Goal: Information Seeking & Learning: Learn about a topic

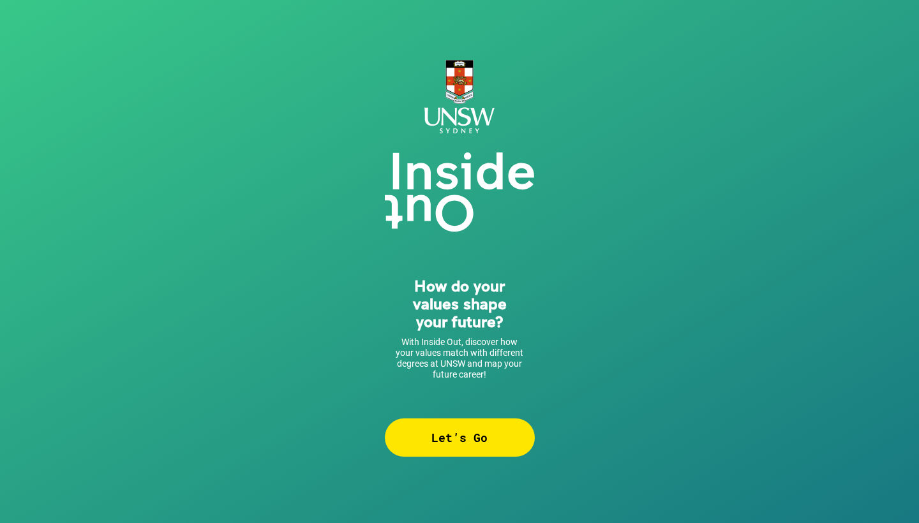
click at [463, 448] on div "Let’s Go" at bounding box center [460, 438] width 150 height 38
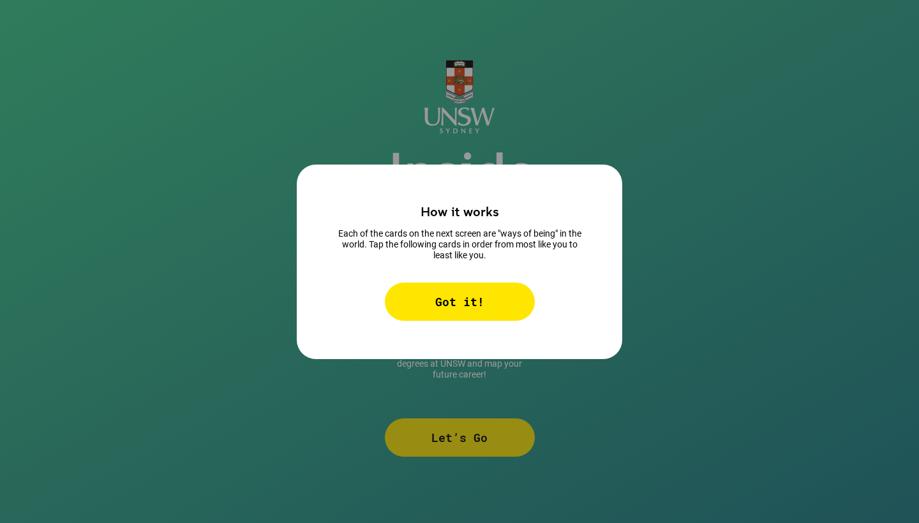
click at [471, 310] on div "Got it!" at bounding box center [460, 302] width 150 height 38
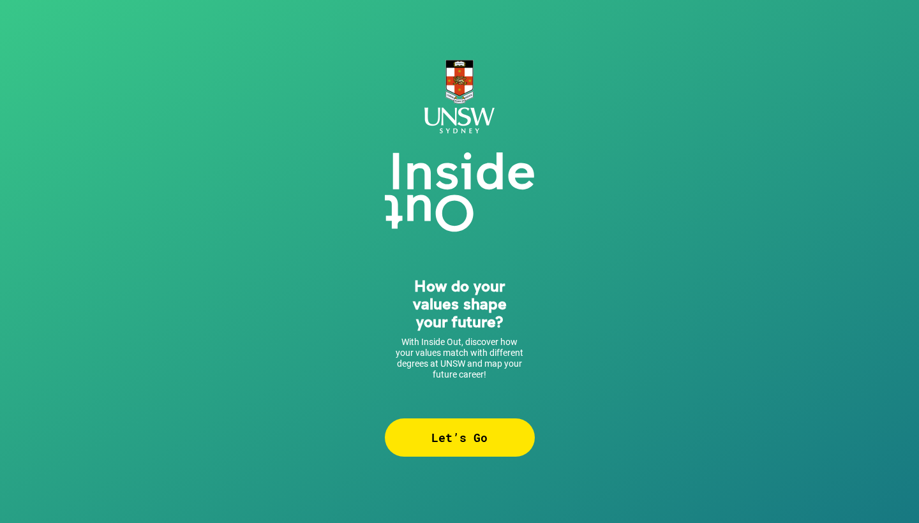
click at [468, 433] on div "Let’s Go" at bounding box center [460, 438] width 150 height 38
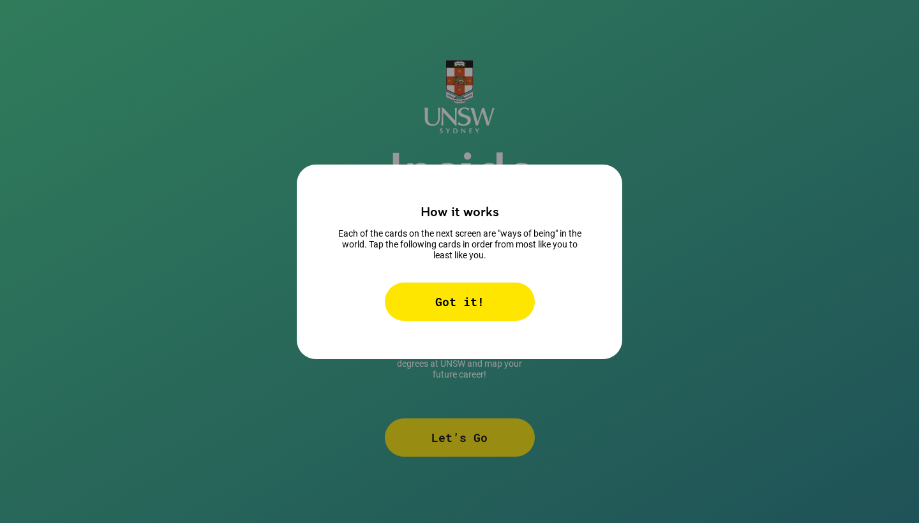
click at [504, 308] on div "Got it!" at bounding box center [460, 302] width 150 height 38
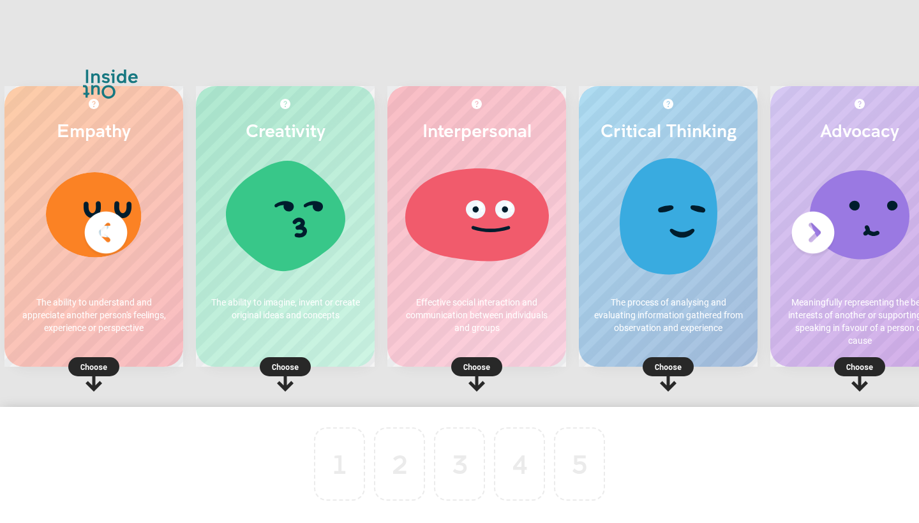
scroll to position [0, 22]
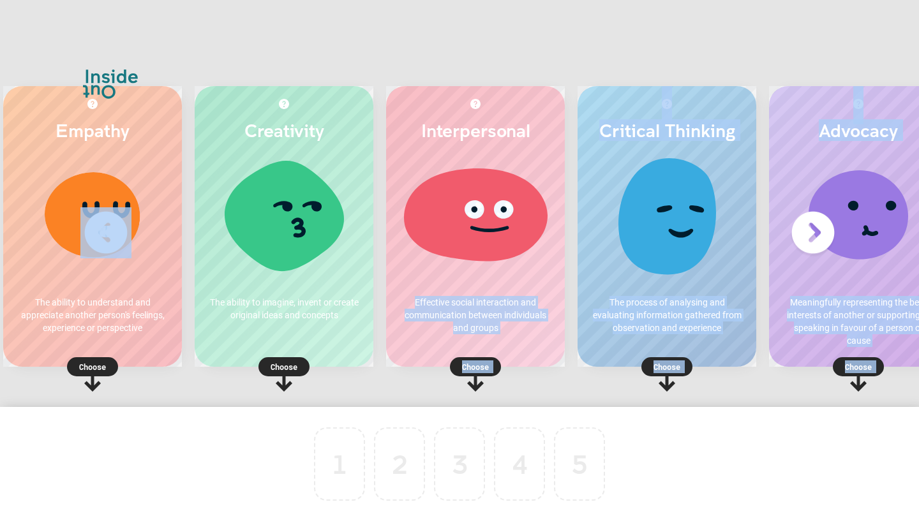
drag, startPoint x: 522, startPoint y: 286, endPoint x: 360, endPoint y: 433, distance: 218.6
click at [360, 433] on div "Empathy The ability to understand and appreciate another person's feelings, exp…" at bounding box center [459, 261] width 919 height 523
click at [620, 433] on div "1 2 3 4 5 To pick up a draggable item, press the space bar. While dragging, use…" at bounding box center [459, 481] width 919 height 148
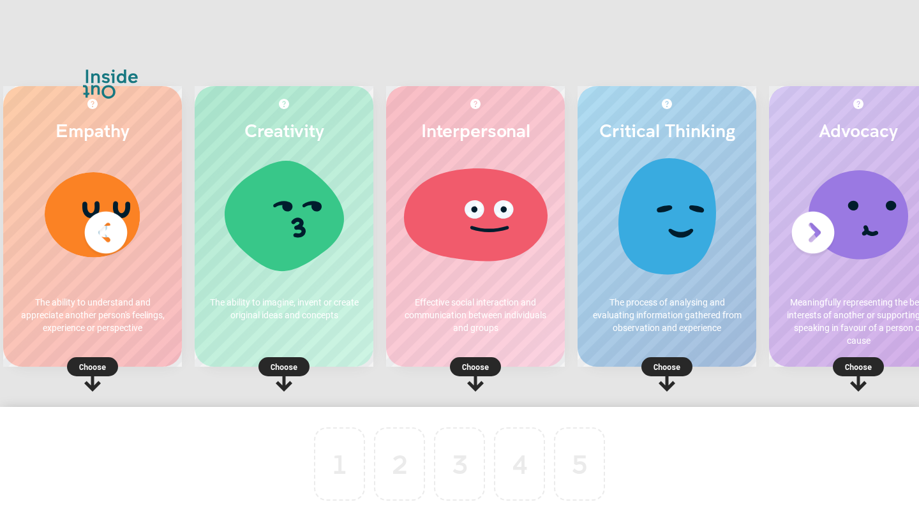
click at [478, 369] on p "Choose" at bounding box center [475, 366] width 179 height 13
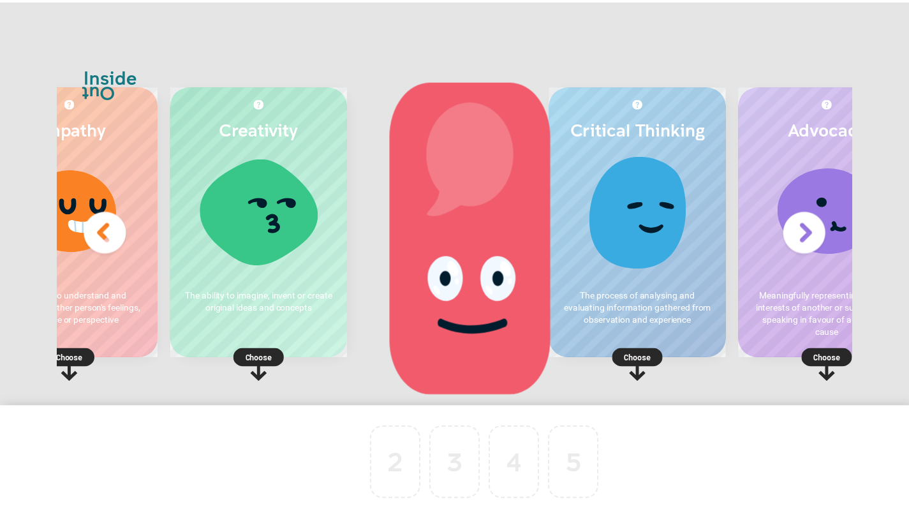
scroll to position [0, 0]
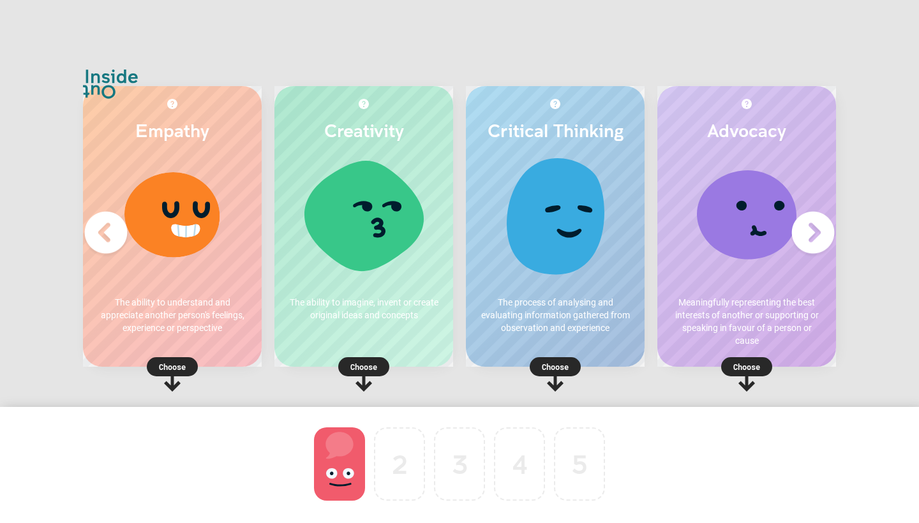
click at [559, 365] on p "Choose" at bounding box center [555, 366] width 179 height 13
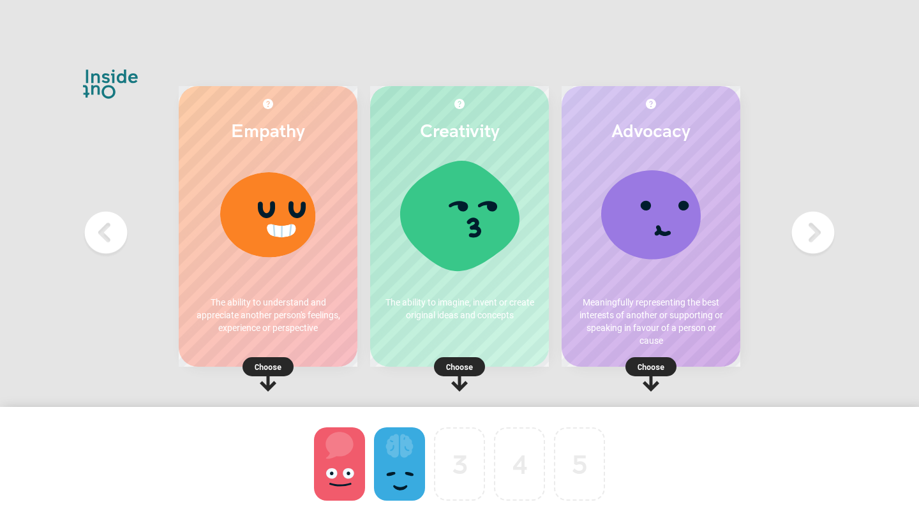
click at [401, 476] on div at bounding box center [399, 463] width 51 height 73
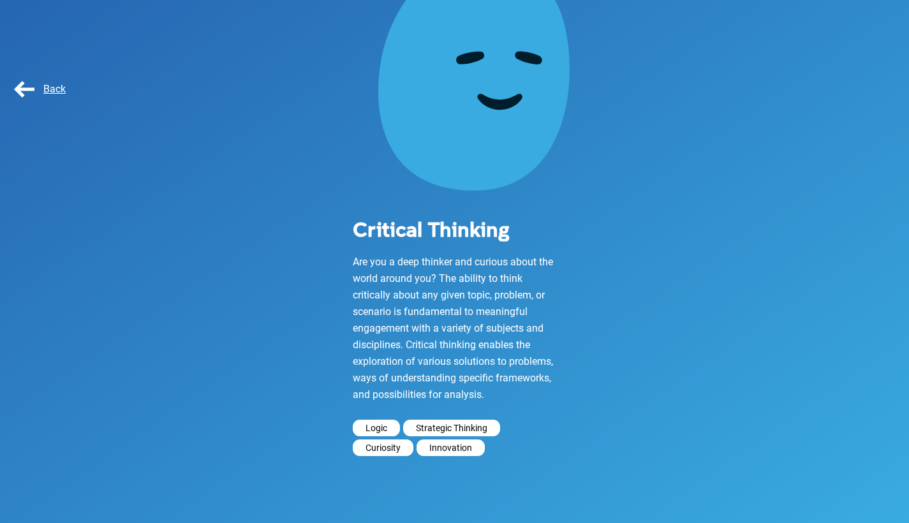
scroll to position [108, 0]
click at [29, 93] on span "Back" at bounding box center [38, 89] width 54 height 12
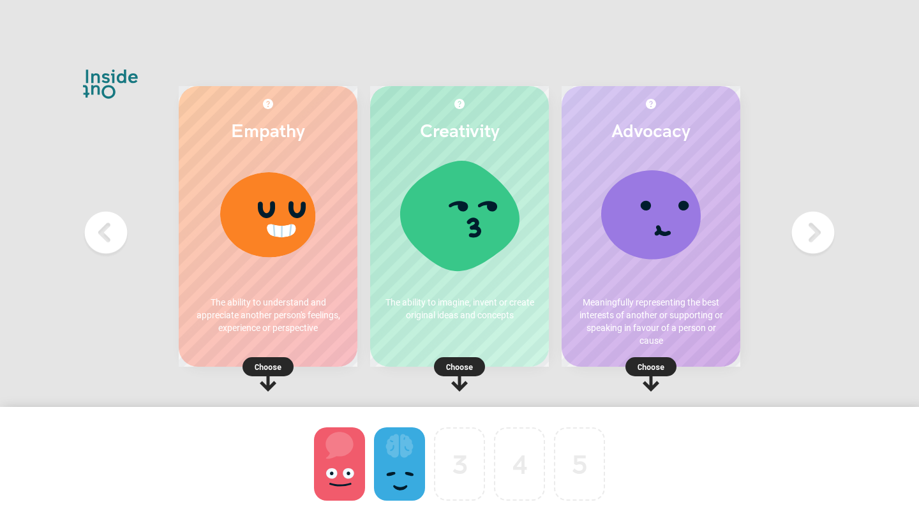
click at [253, 359] on rect at bounding box center [267, 366] width 51 height 19
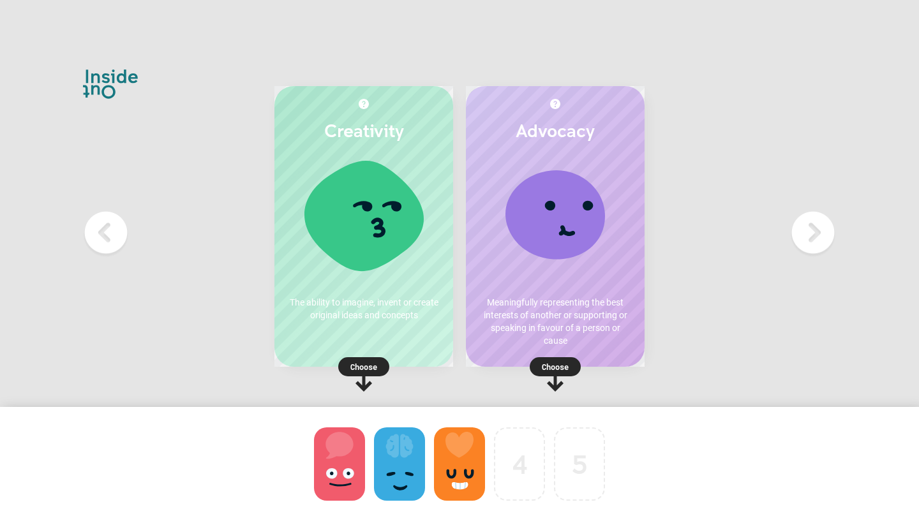
click at [555, 371] on p "Choose" at bounding box center [555, 366] width 179 height 13
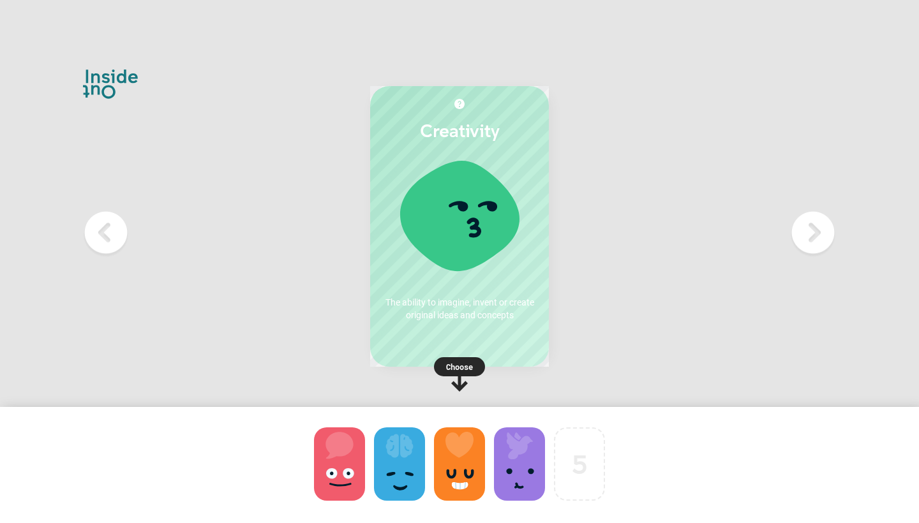
click at [456, 357] on rect at bounding box center [459, 366] width 51 height 19
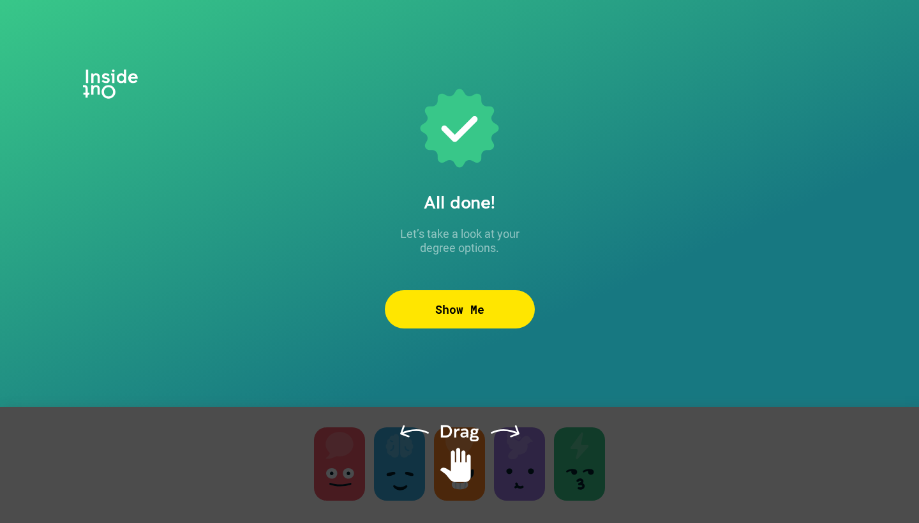
click at [466, 301] on div "Show Me" at bounding box center [460, 309] width 150 height 38
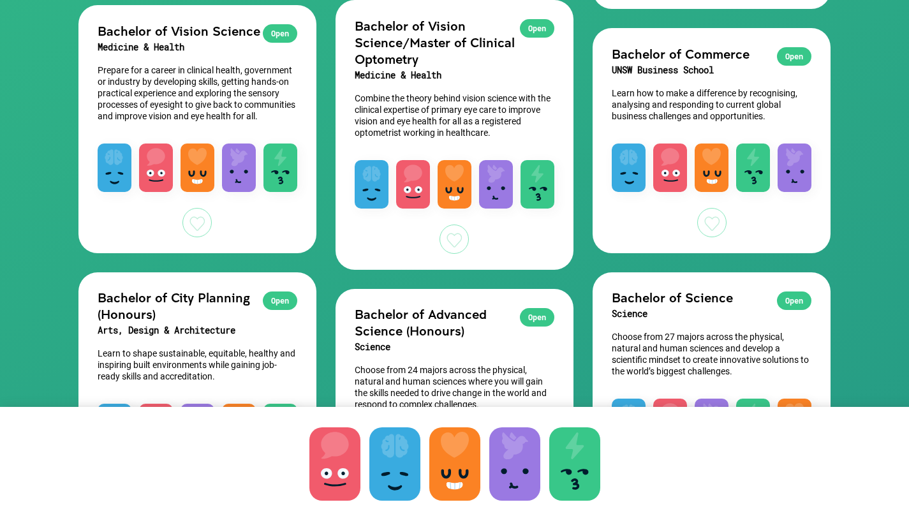
scroll to position [736, 0]
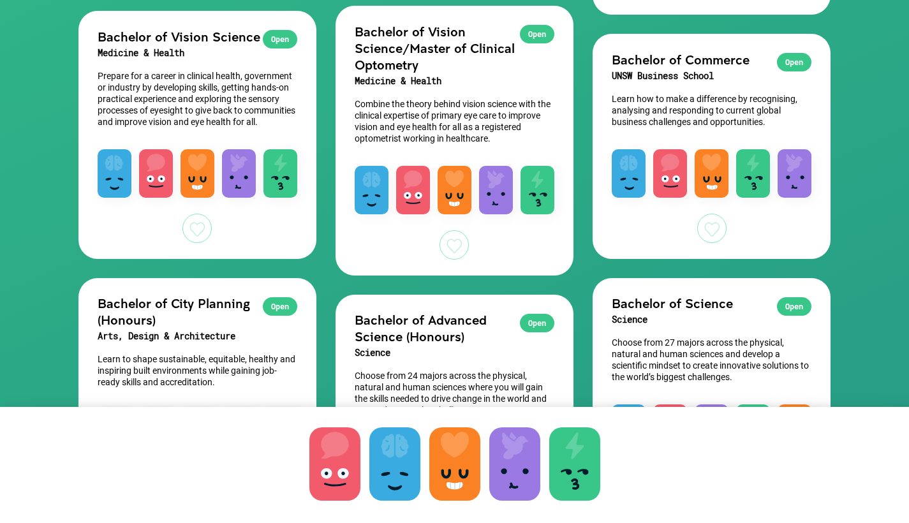
click at [817, 290] on div "Open Bachelor of Science Science Choose from 27 majors across the physical, nat…" at bounding box center [712, 335] width 238 height 114
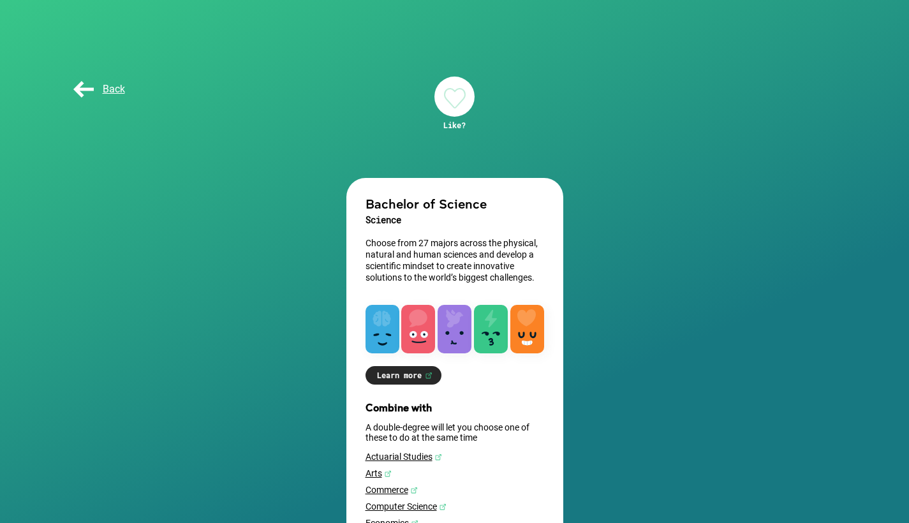
click at [87, 90] on span "Back" at bounding box center [98, 89] width 54 height 12
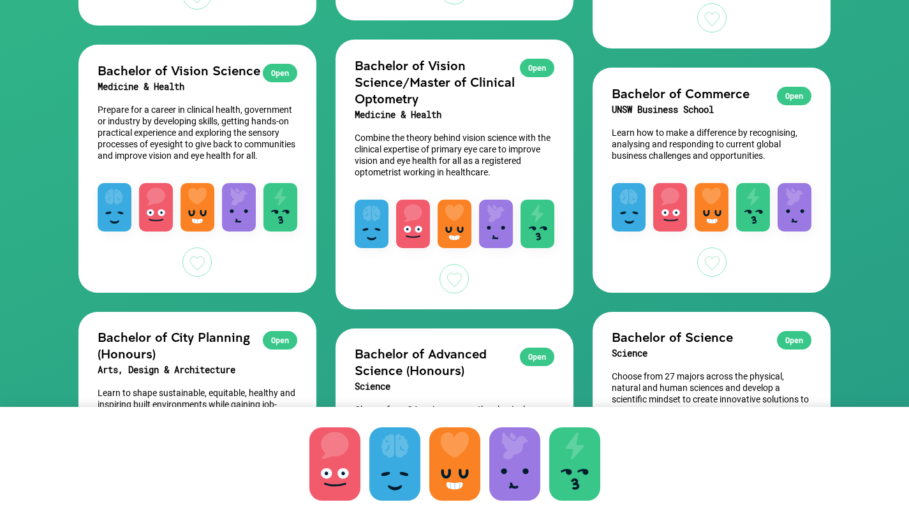
scroll to position [703, 0]
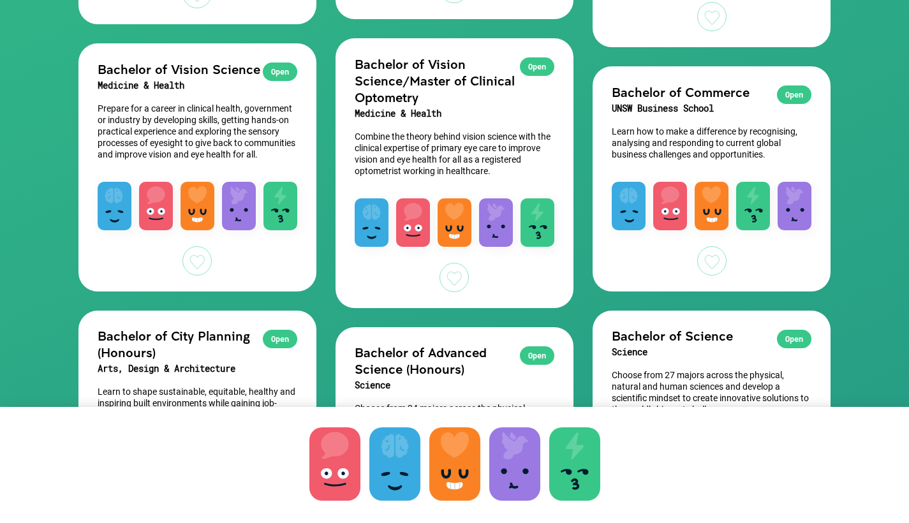
click at [717, 145] on p "Learn how to make a difference by recognising, analysing and responding to curr…" at bounding box center [712, 143] width 200 height 34
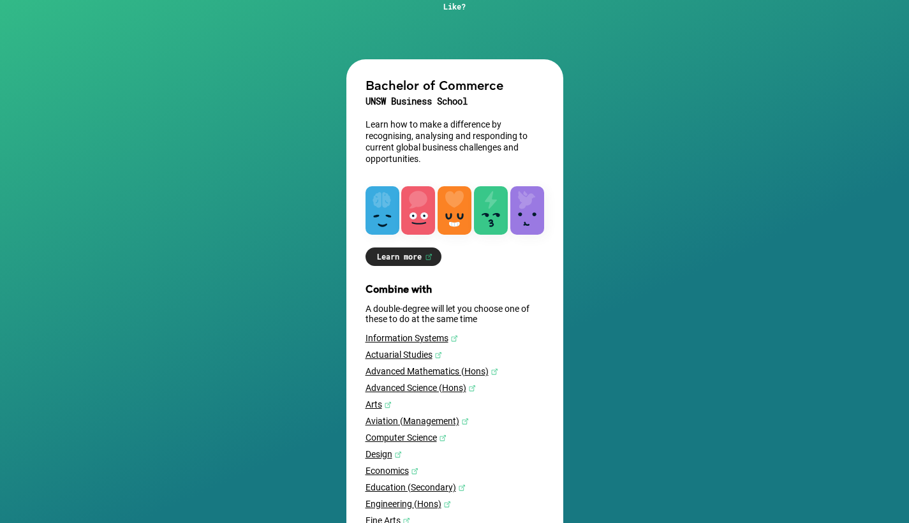
scroll to position [116, 0]
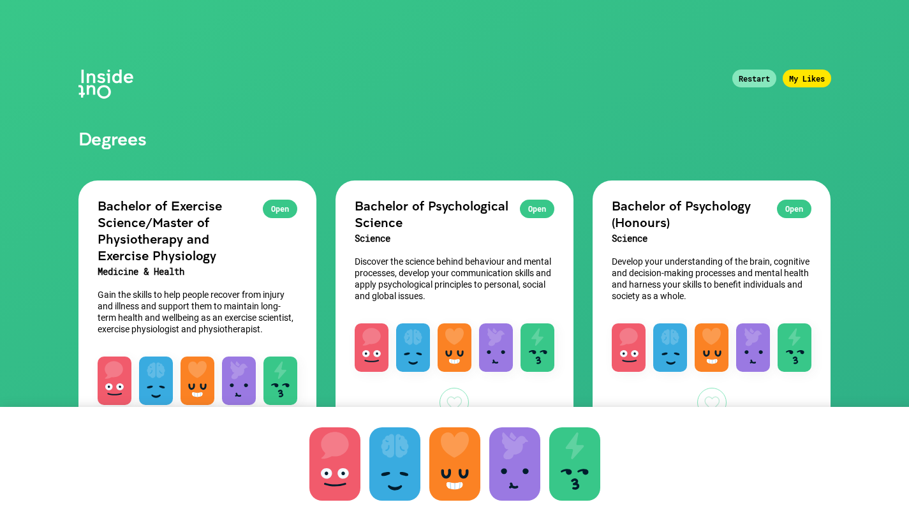
click at [582, 466] on div at bounding box center [574, 463] width 51 height 73
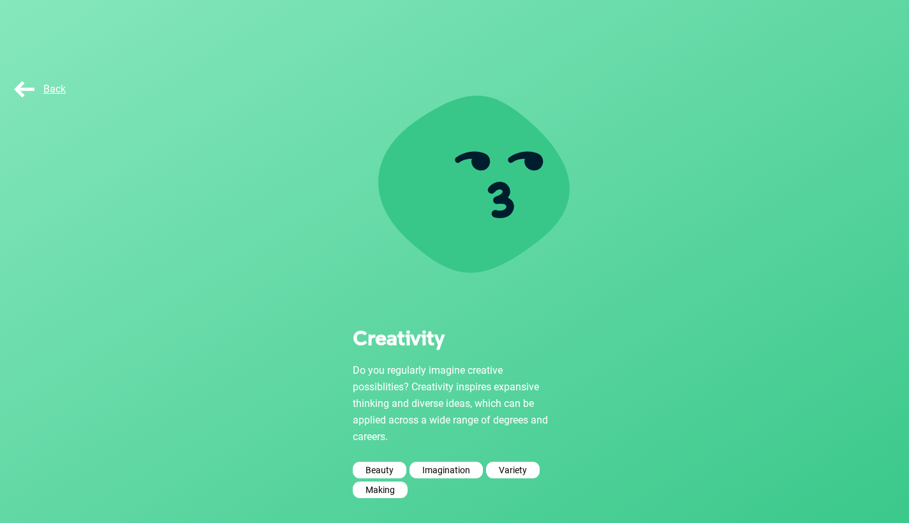
click at [10, 85] on div "Back" at bounding box center [47, 89] width 94 height 64
click at [23, 87] on span "Back" at bounding box center [38, 89] width 54 height 12
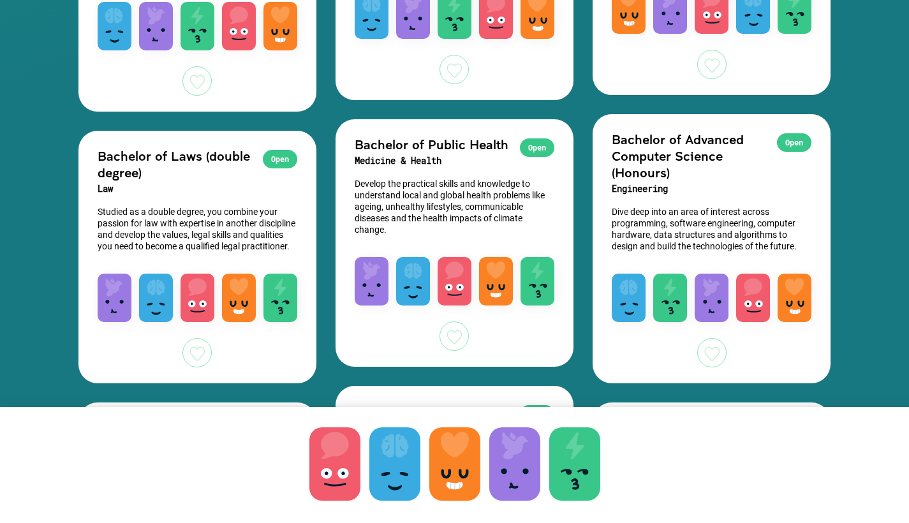
scroll to position [2801, 0]
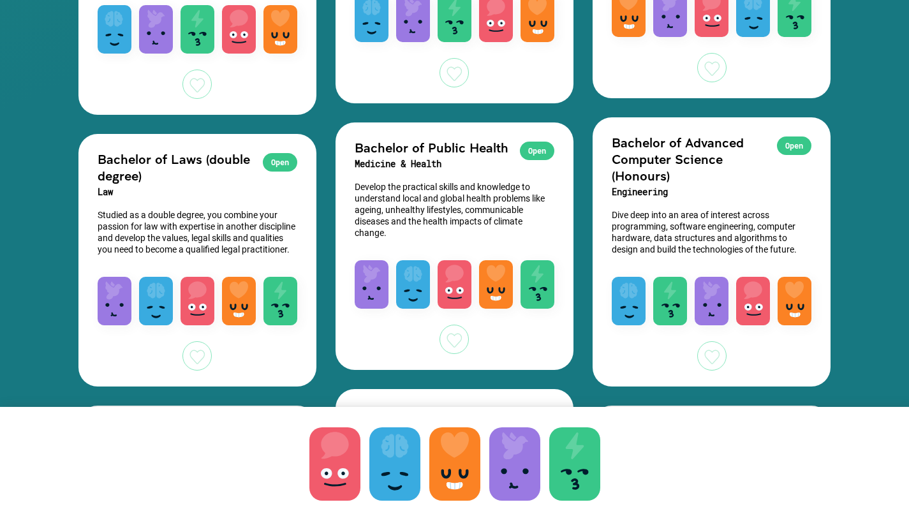
click at [521, 448] on div at bounding box center [514, 463] width 51 height 73
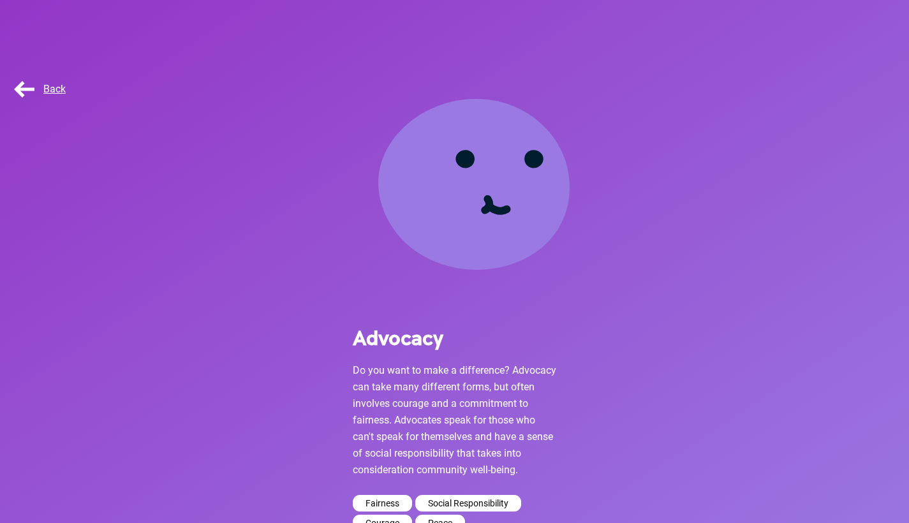
click at [26, 94] on span "Back" at bounding box center [38, 89] width 54 height 12
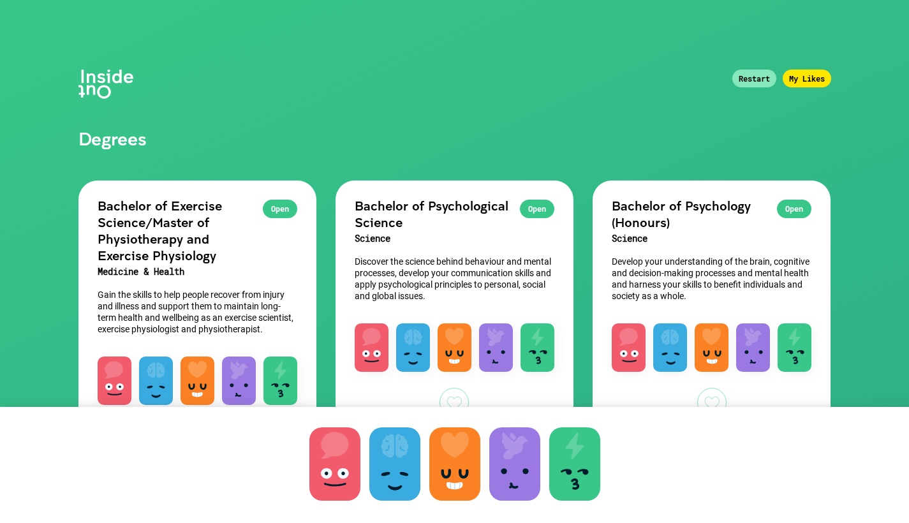
click at [758, 74] on div "Restart" at bounding box center [754, 79] width 44 height 18
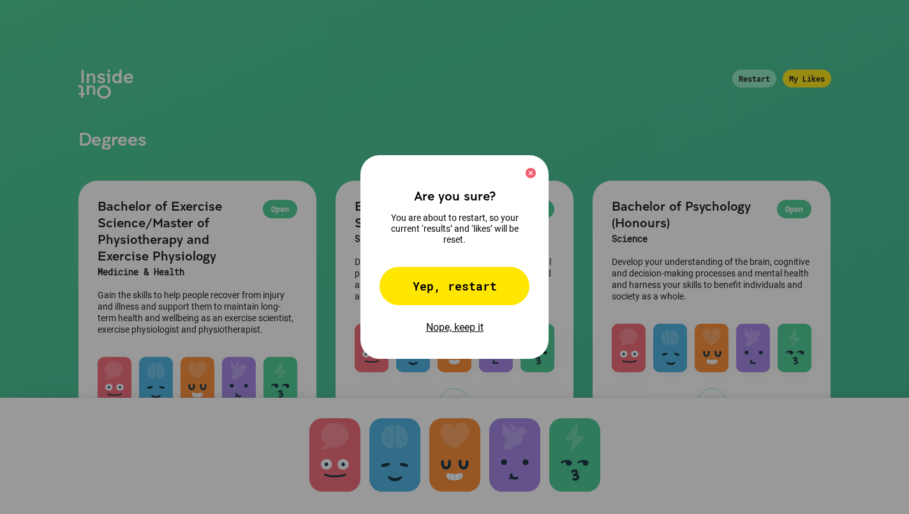
click at [475, 297] on div "Yep, restart" at bounding box center [455, 286] width 150 height 38
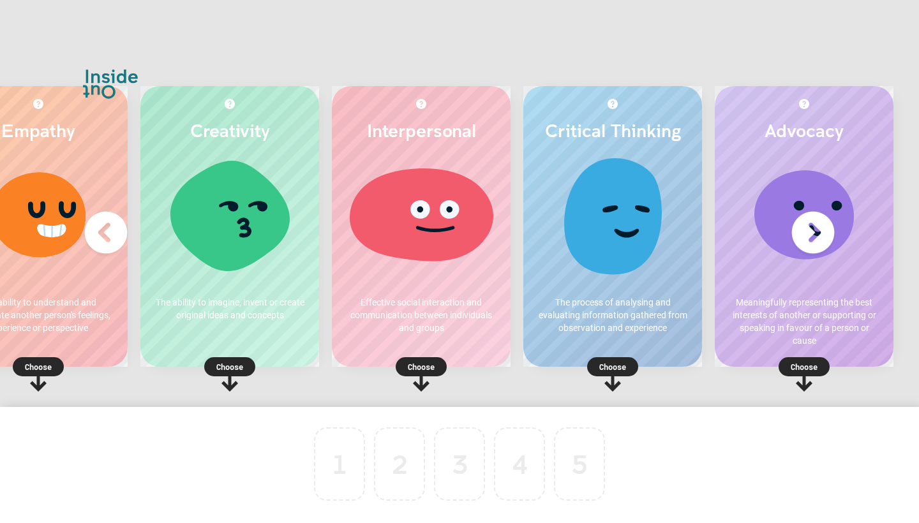
scroll to position [0, 77]
click at [800, 366] on p "Choose" at bounding box center [804, 366] width 179 height 13
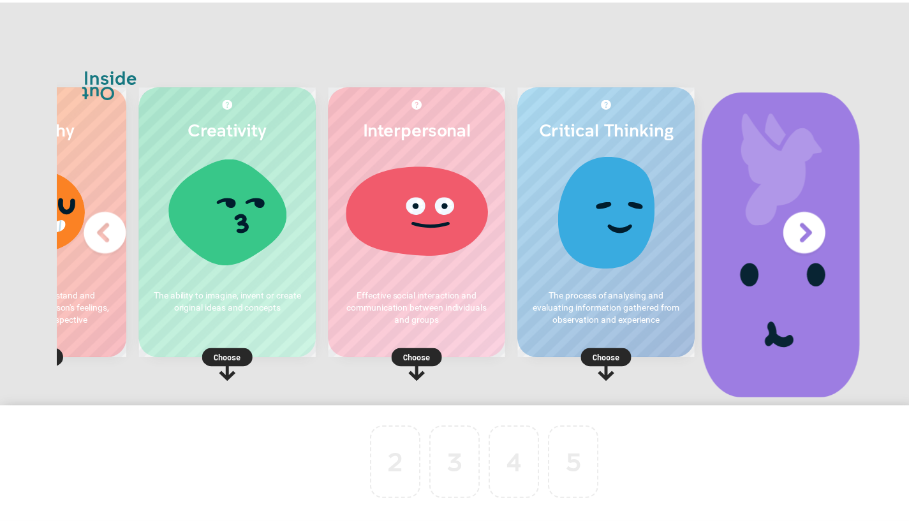
scroll to position [0, 0]
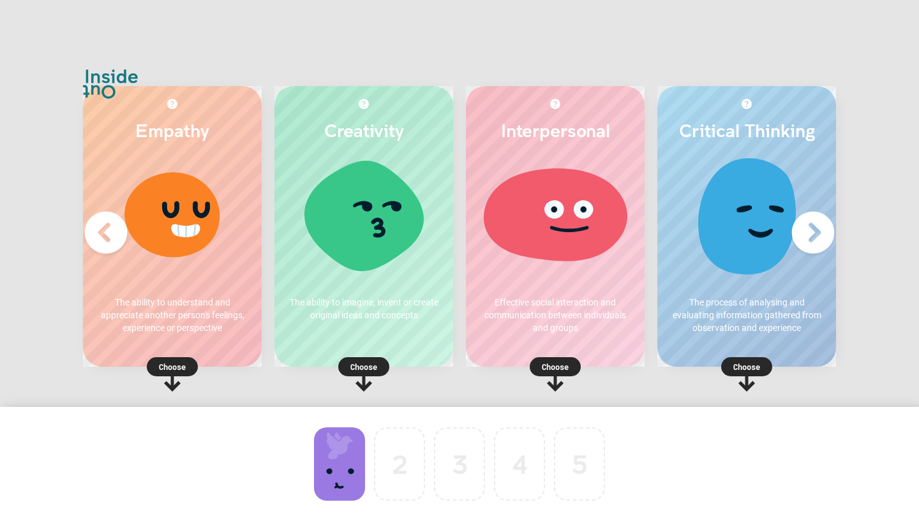
click at [326, 452] on div at bounding box center [339, 463] width 51 height 73
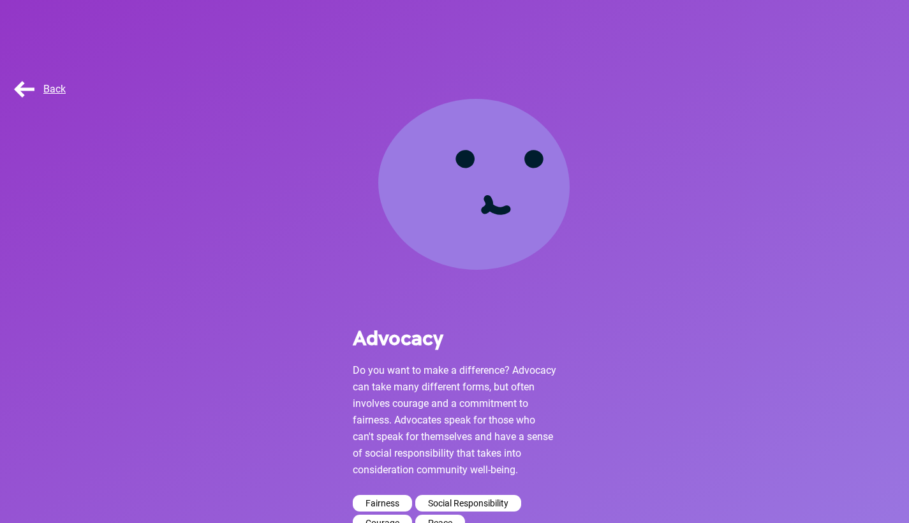
click at [31, 105] on div "Back" at bounding box center [47, 89] width 94 height 64
click at [31, 85] on span "Back" at bounding box center [38, 89] width 54 height 12
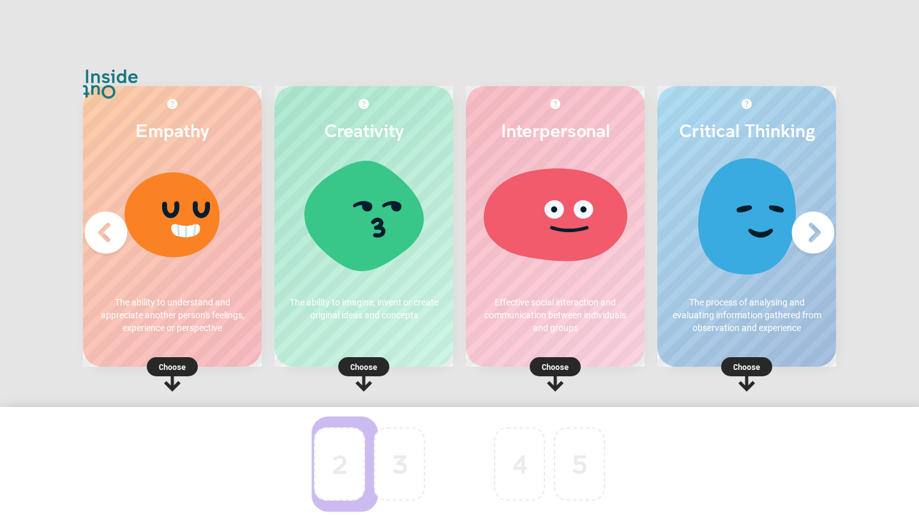
drag, startPoint x: 343, startPoint y: 452, endPoint x: 439, endPoint y: 454, distance: 95.7
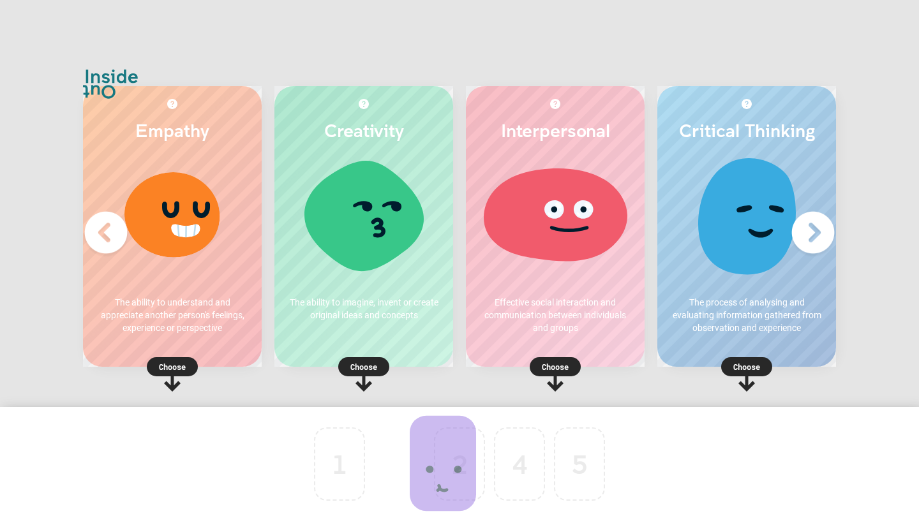
drag, startPoint x: 452, startPoint y: 460, endPoint x: 383, endPoint y: 459, distance: 68.3
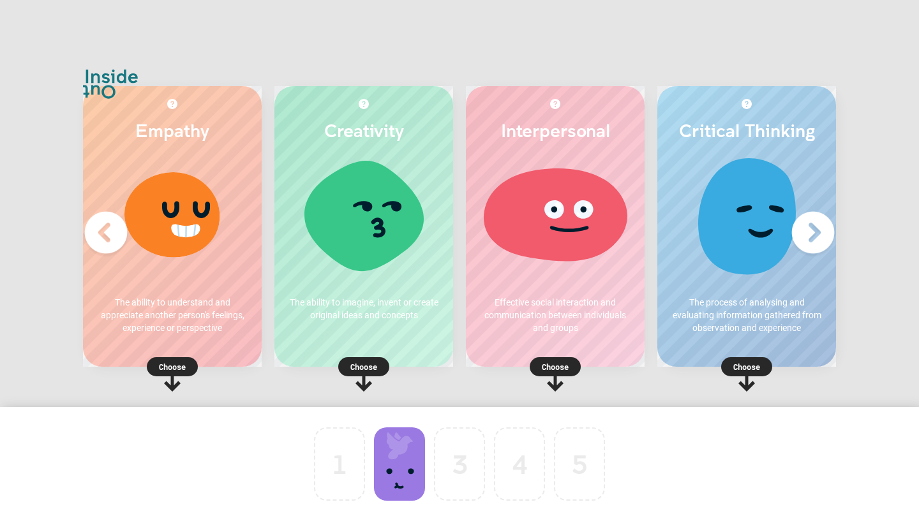
click at [560, 362] on p "Choose" at bounding box center [555, 366] width 179 height 13
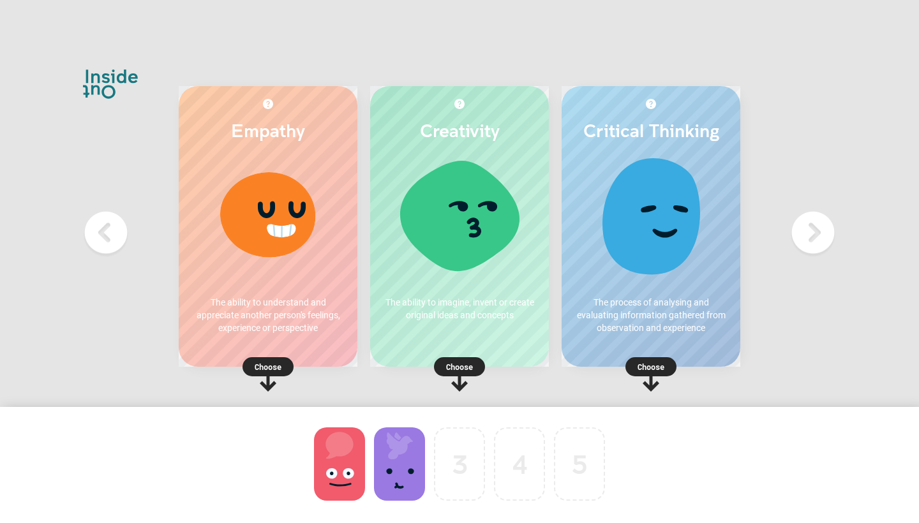
click at [636, 365] on rect at bounding box center [650, 366] width 51 height 19
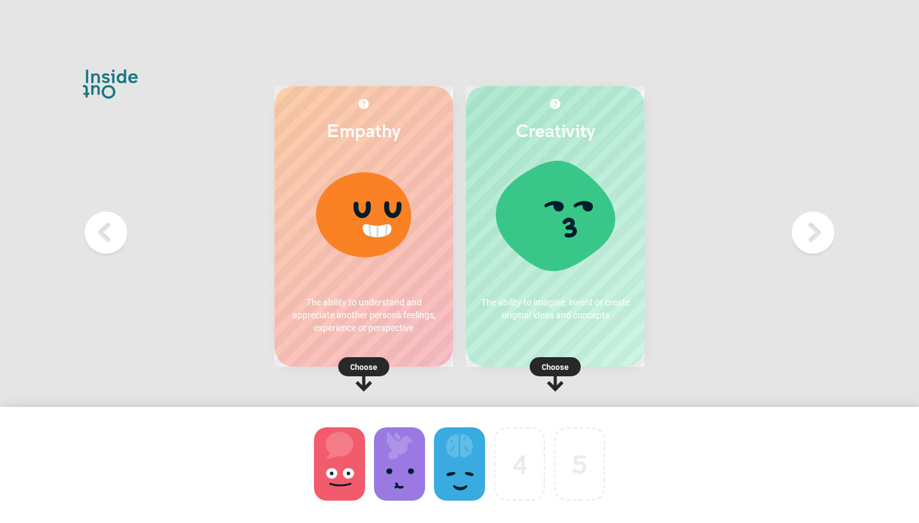
click at [371, 366] on p "Choose" at bounding box center [363, 366] width 179 height 13
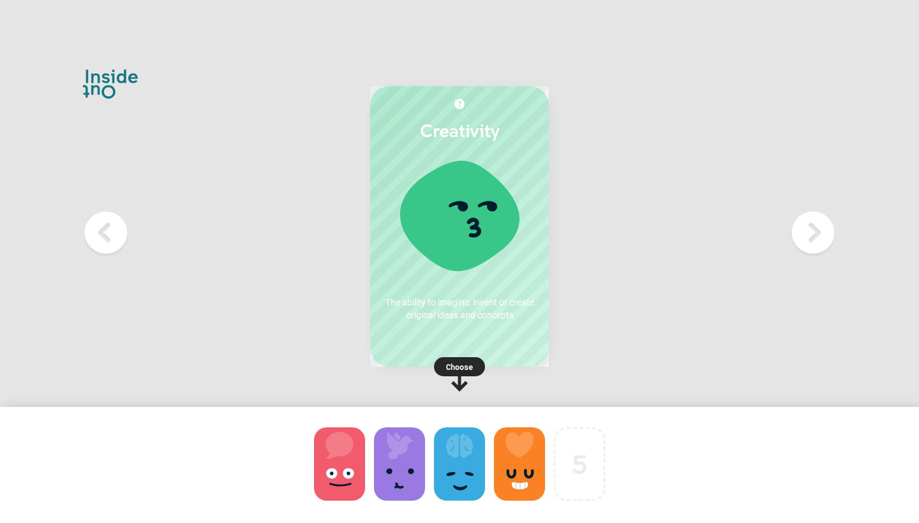
click at [470, 357] on rect at bounding box center [459, 366] width 51 height 19
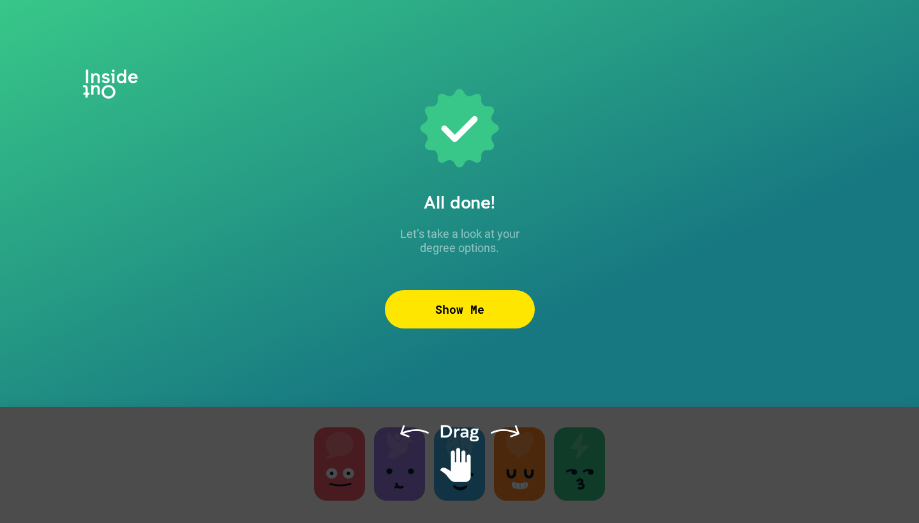
click at [447, 320] on div "Show Me" at bounding box center [460, 309] width 150 height 38
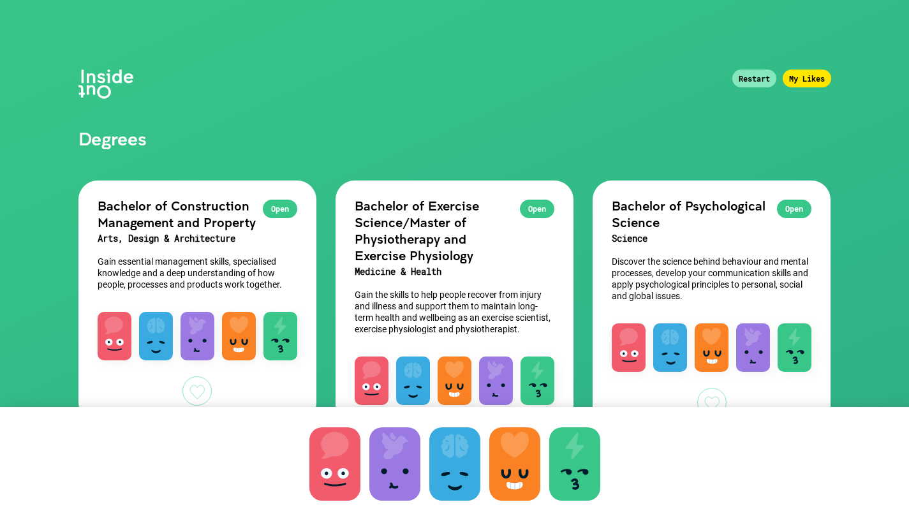
click at [804, 78] on div "My Likes" at bounding box center [807, 79] width 48 height 18
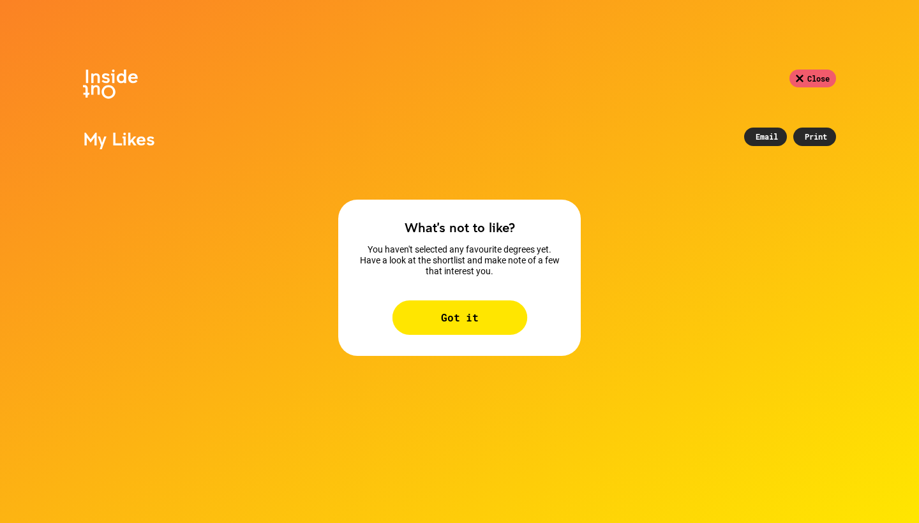
click at [411, 320] on div "Got it" at bounding box center [459, 317] width 135 height 34
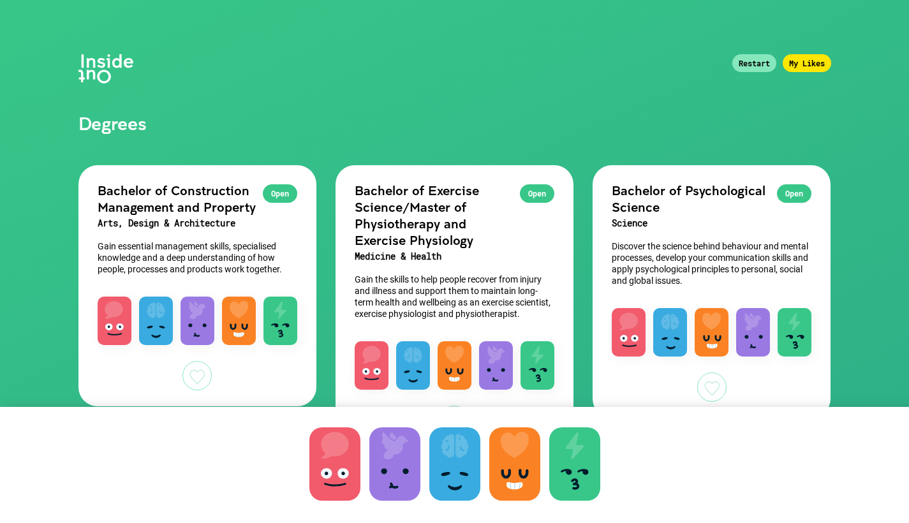
scroll to position [36, 0]
